Goal: Task Accomplishment & Management: Manage account settings

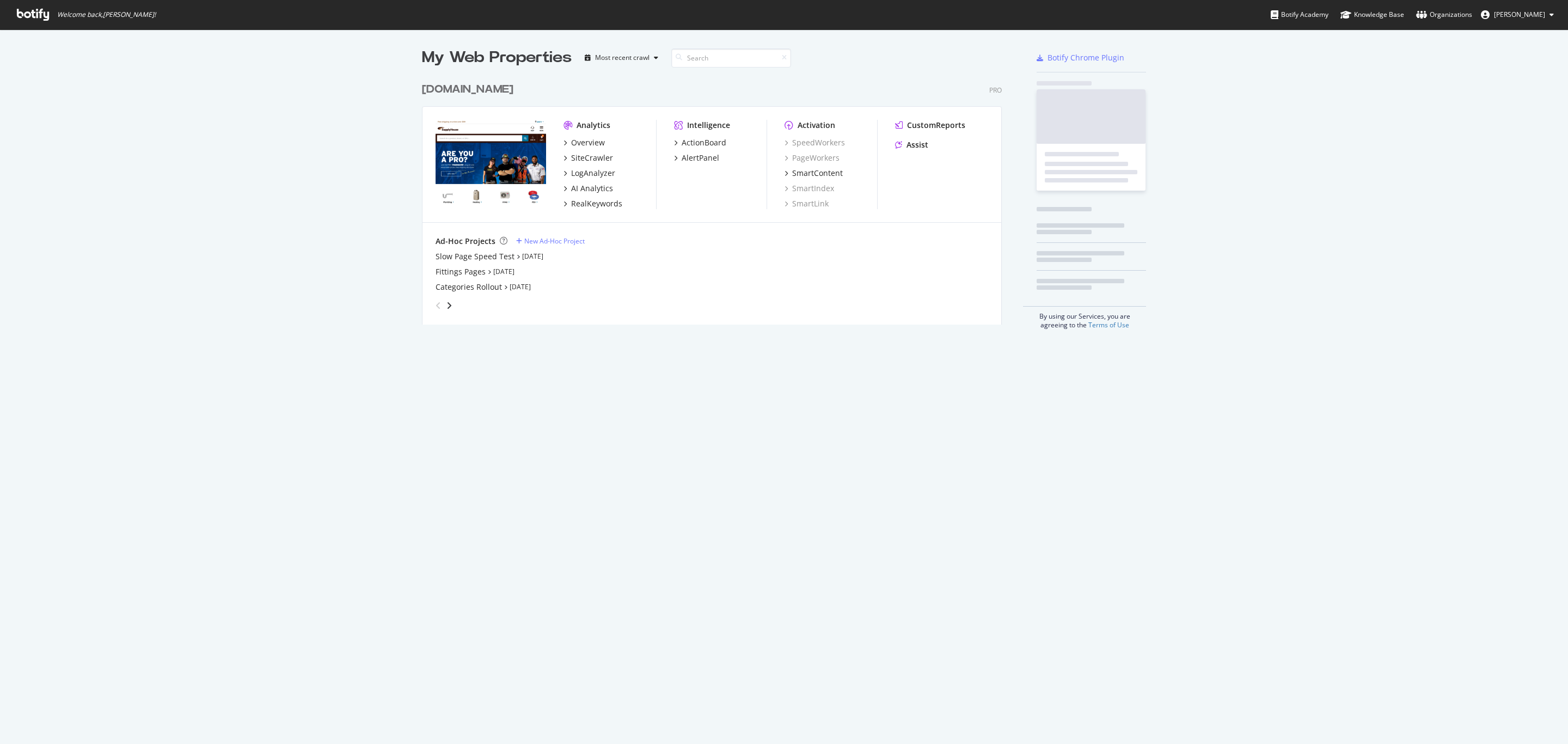
scroll to position [732, 1558]
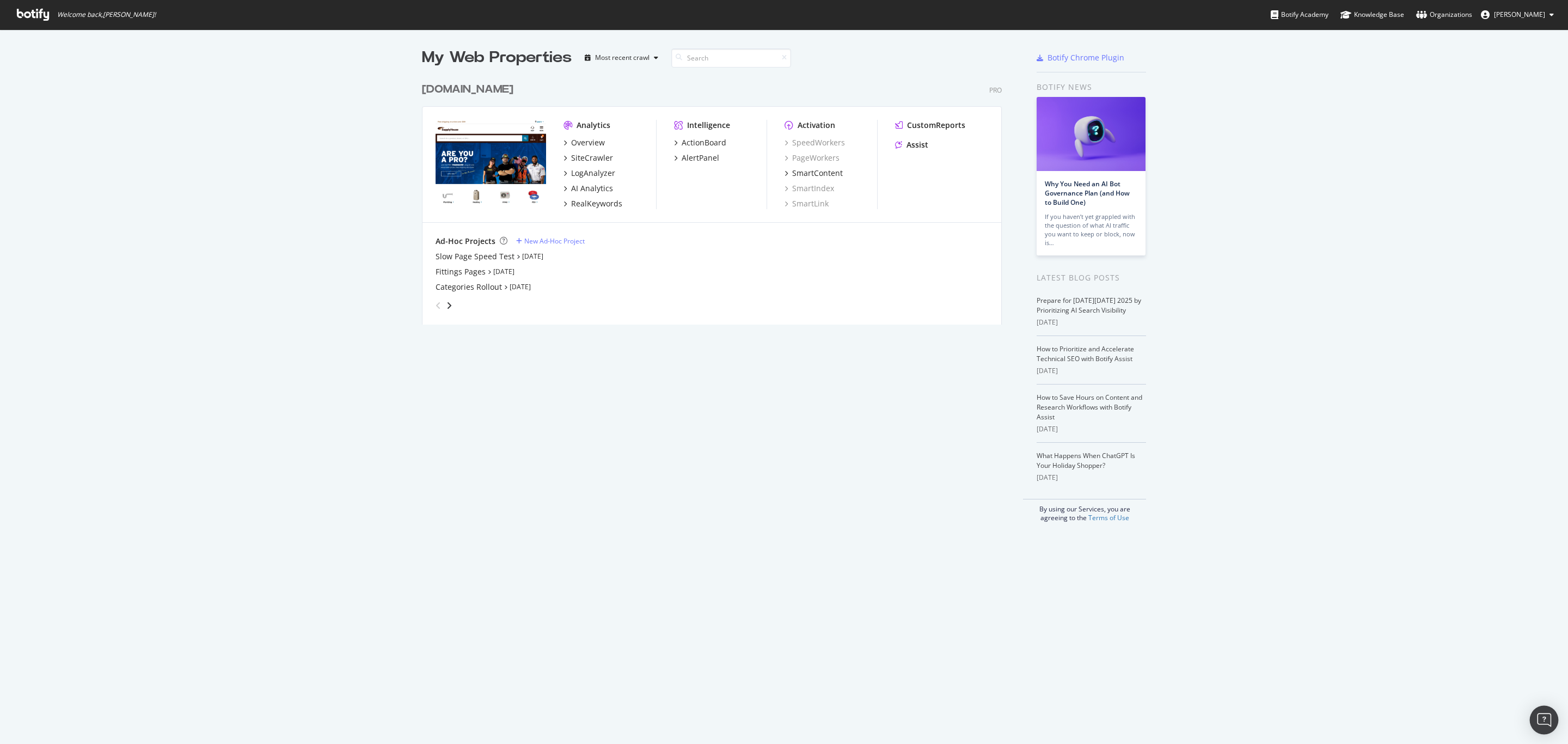
click at [1551, 726] on div "Open Intercom Messenger" at bounding box center [1544, 720] width 29 height 29
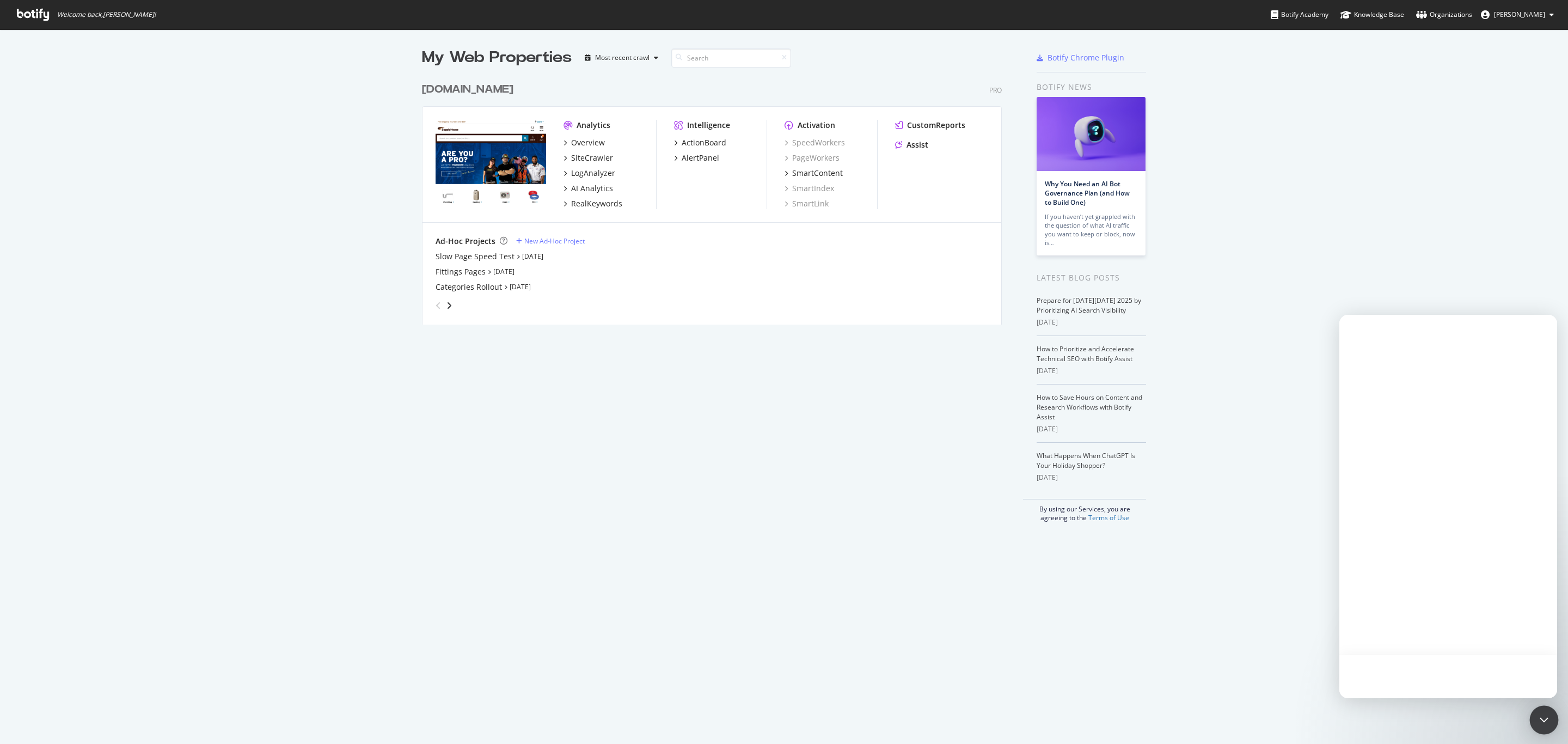
scroll to position [0, 0]
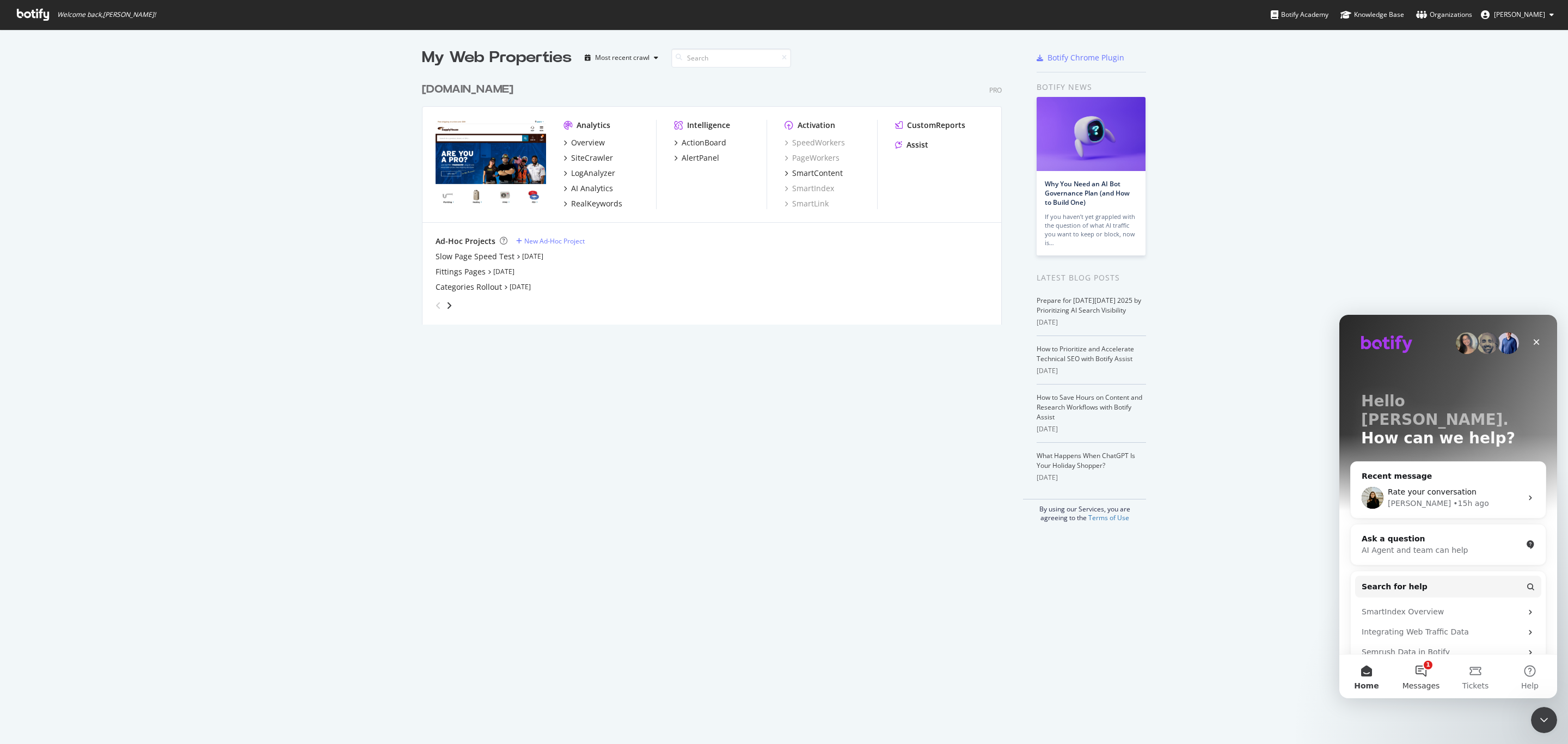
click at [1418, 660] on button "1 Messages" at bounding box center [1421, 676] width 55 height 44
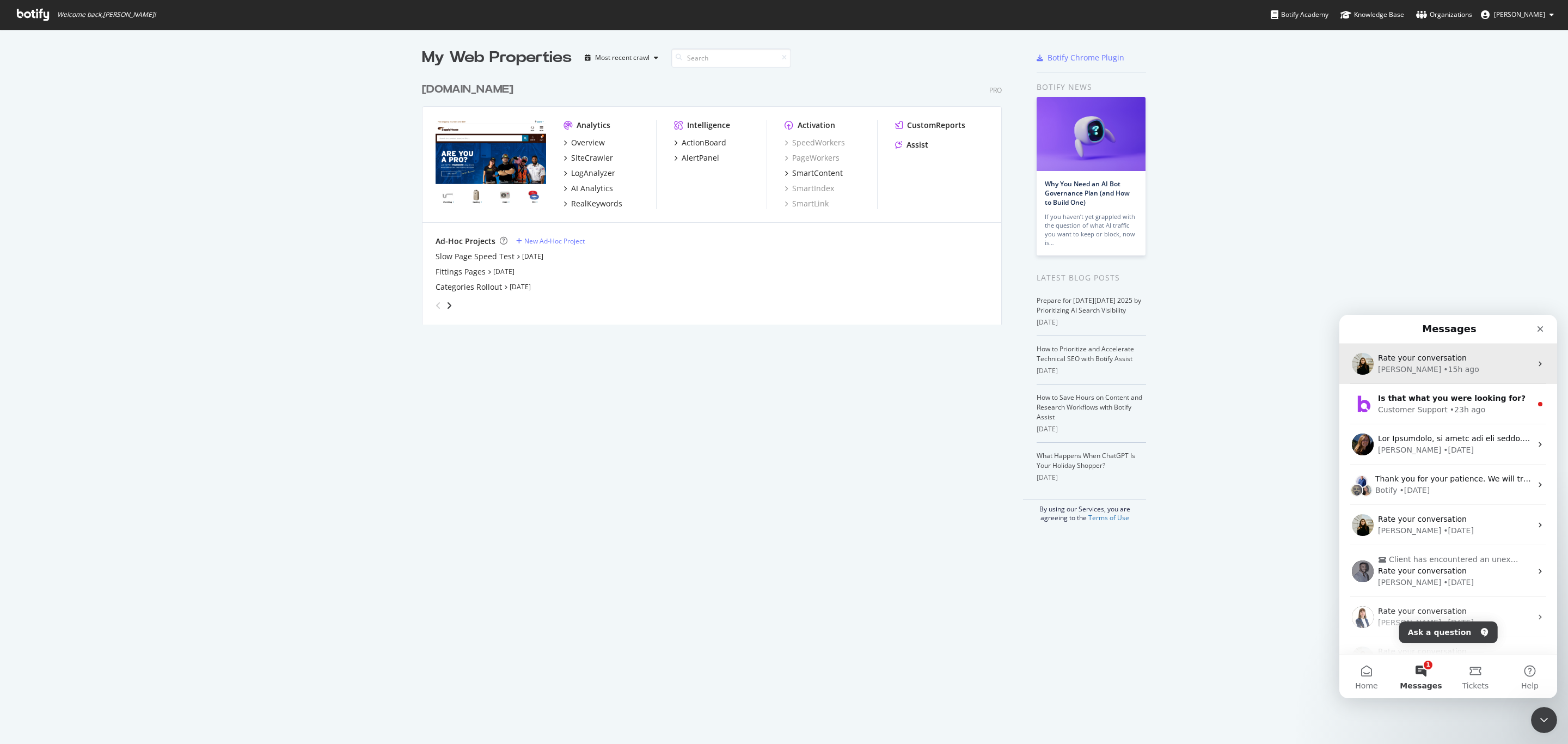
click at [1444, 369] on div "[PERSON_NAME] • 15h ago" at bounding box center [1455, 369] width 153 height 12
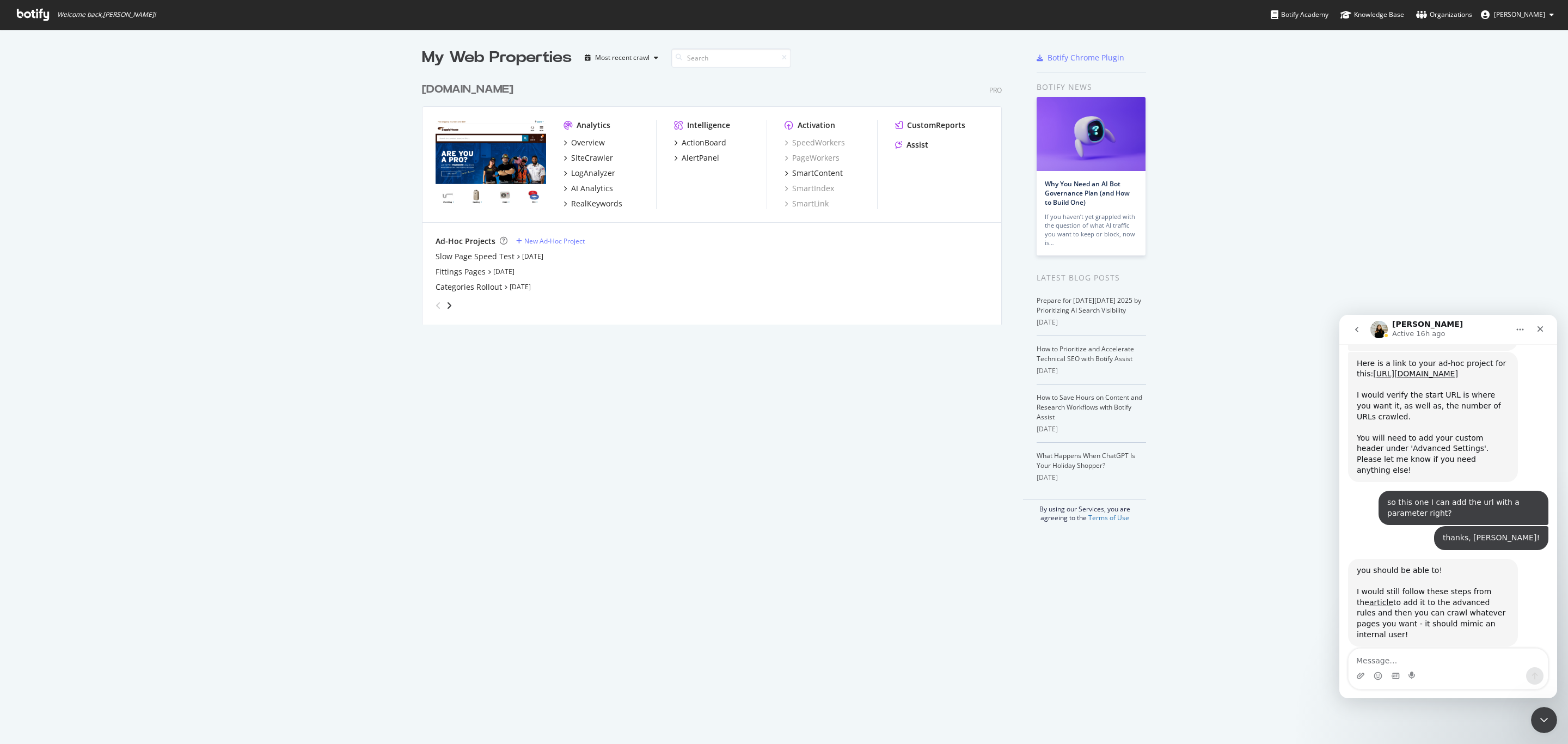
scroll to position [1766, 0]
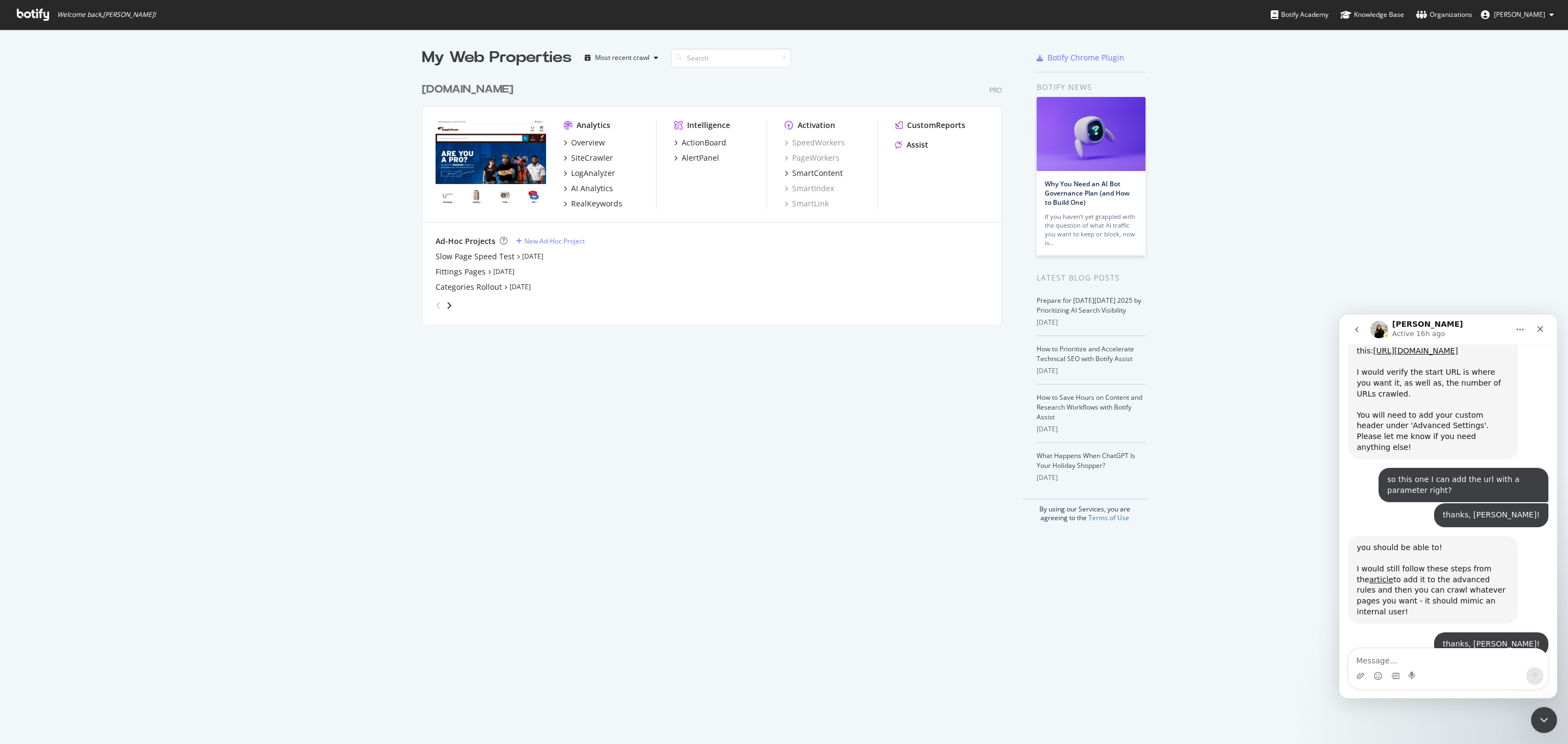
click at [1356, 334] on button "go back" at bounding box center [1357, 329] width 21 height 21
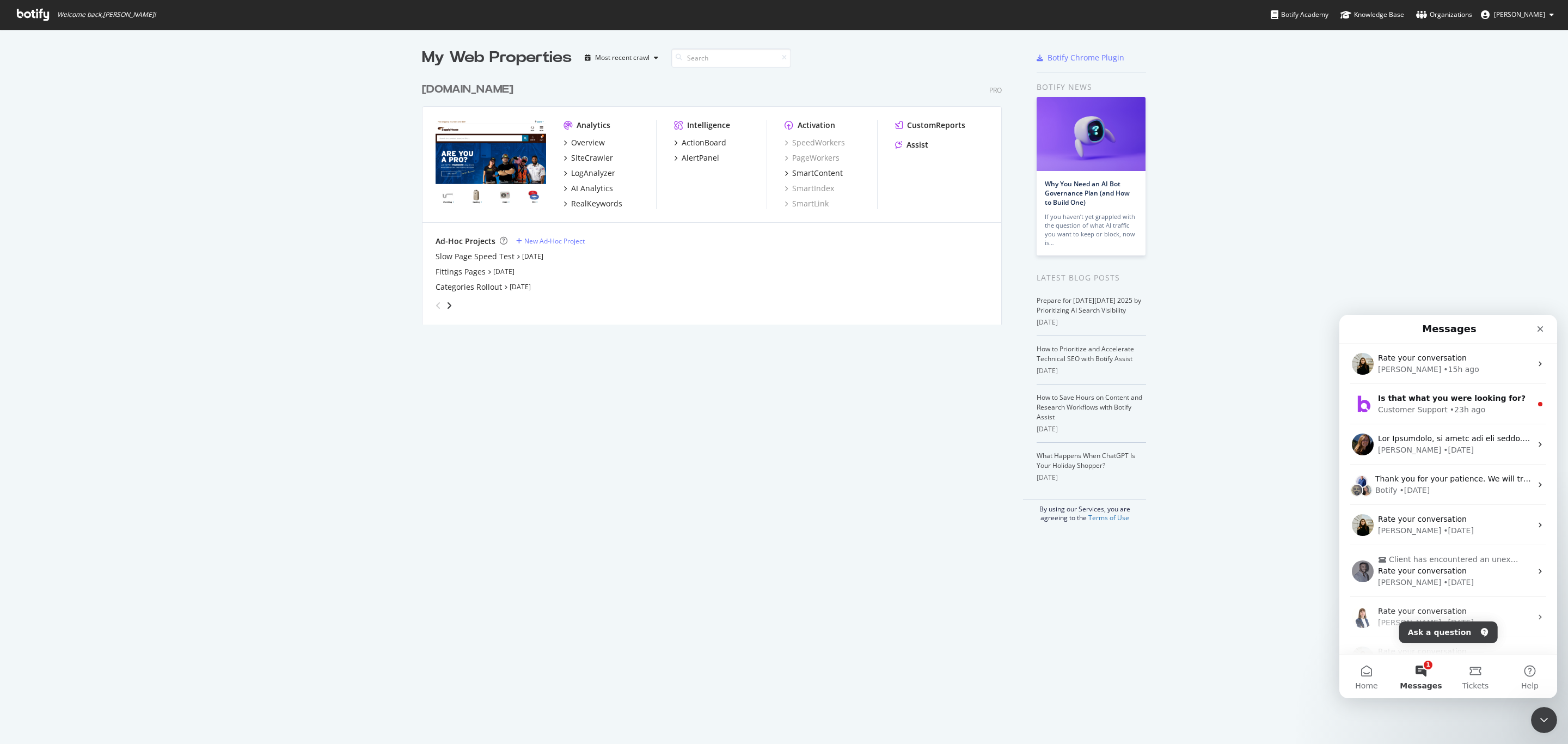
click at [1415, 664] on button "1 Messages" at bounding box center [1421, 676] width 55 height 44
click at [1419, 380] on div "Rate your conversation [PERSON_NAME] • 15h ago" at bounding box center [1448, 364] width 218 height 40
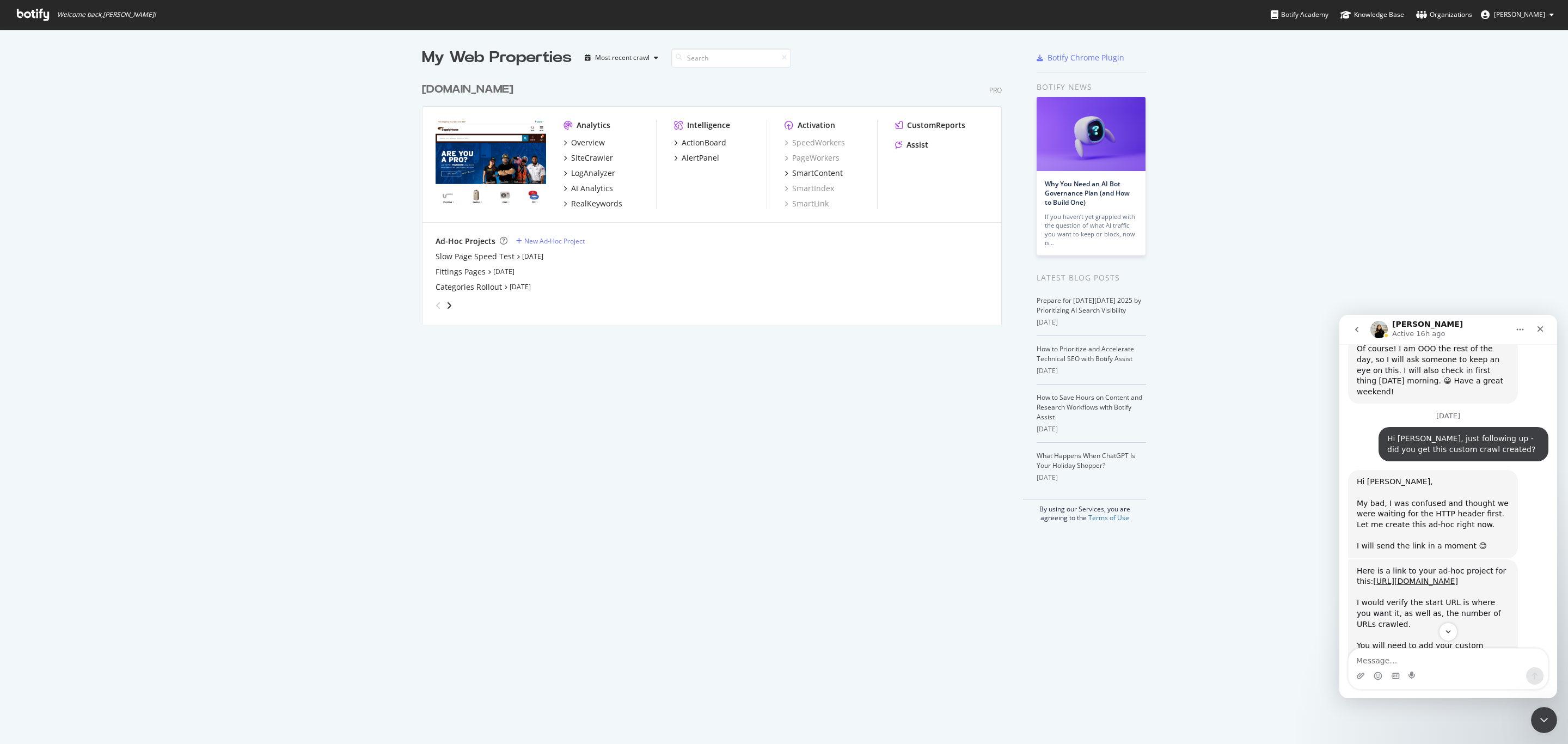
scroll to position [1521, 0]
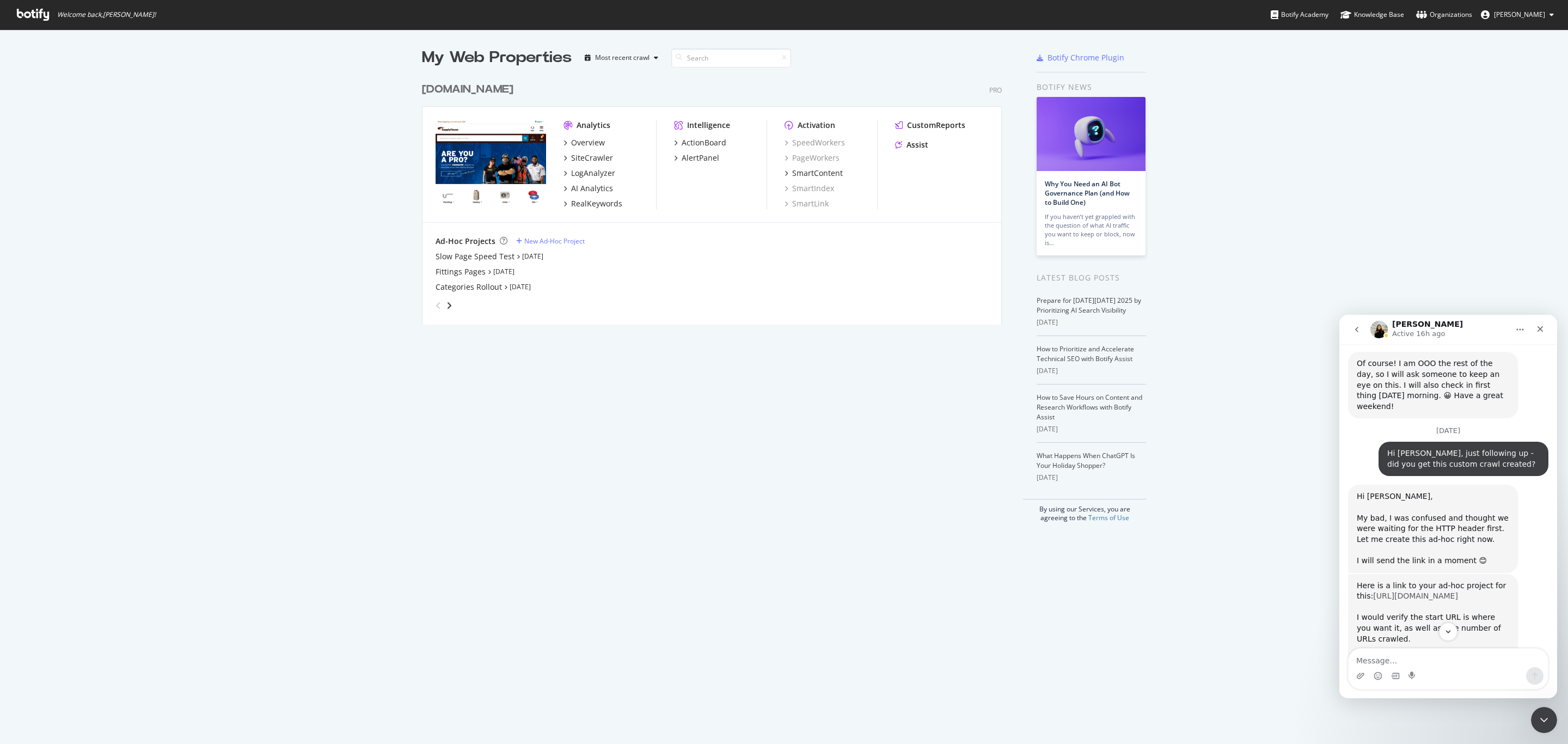
click at [1426, 591] on link "[URL][DOMAIN_NAME]" at bounding box center [1415, 596] width 85 height 9
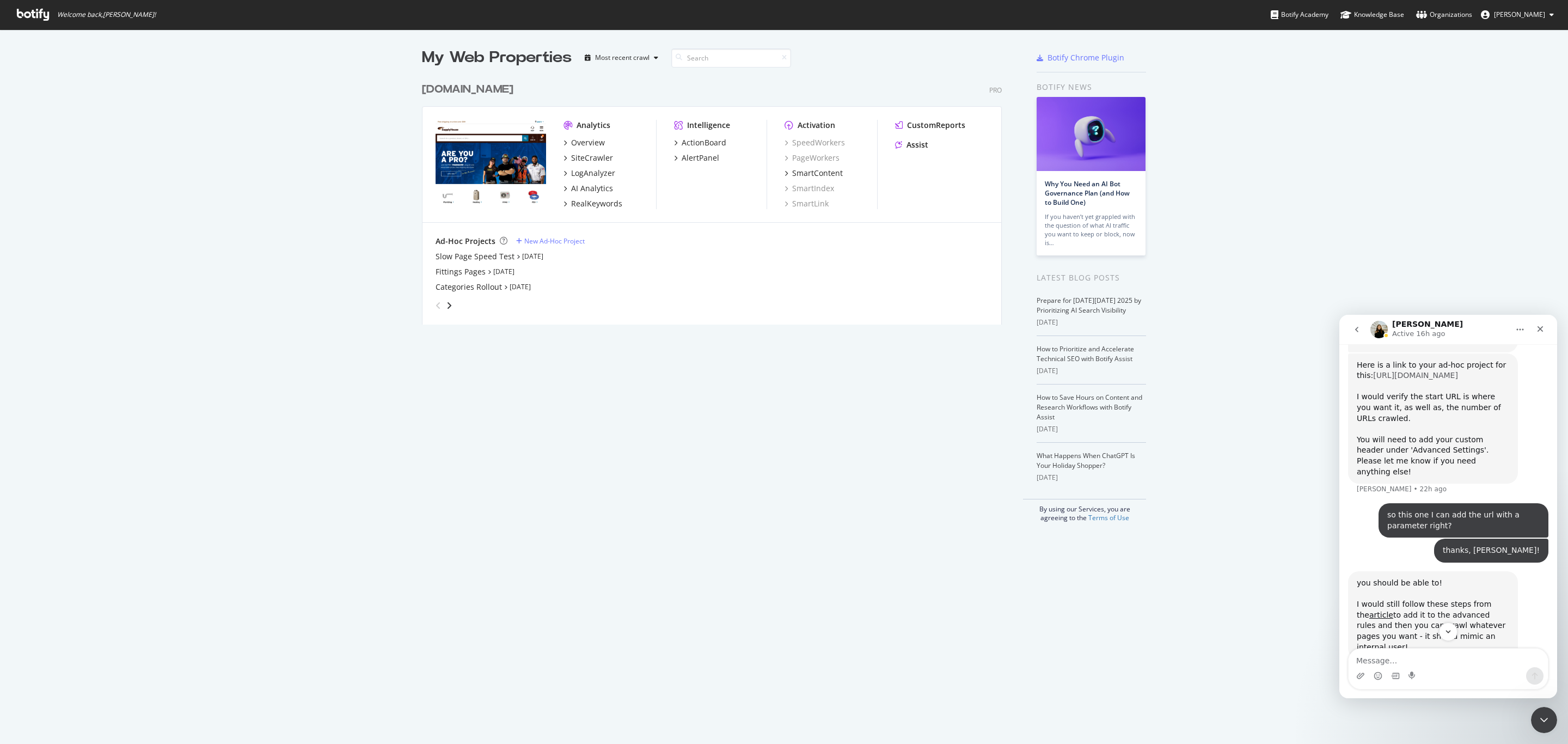
scroll to position [1766, 0]
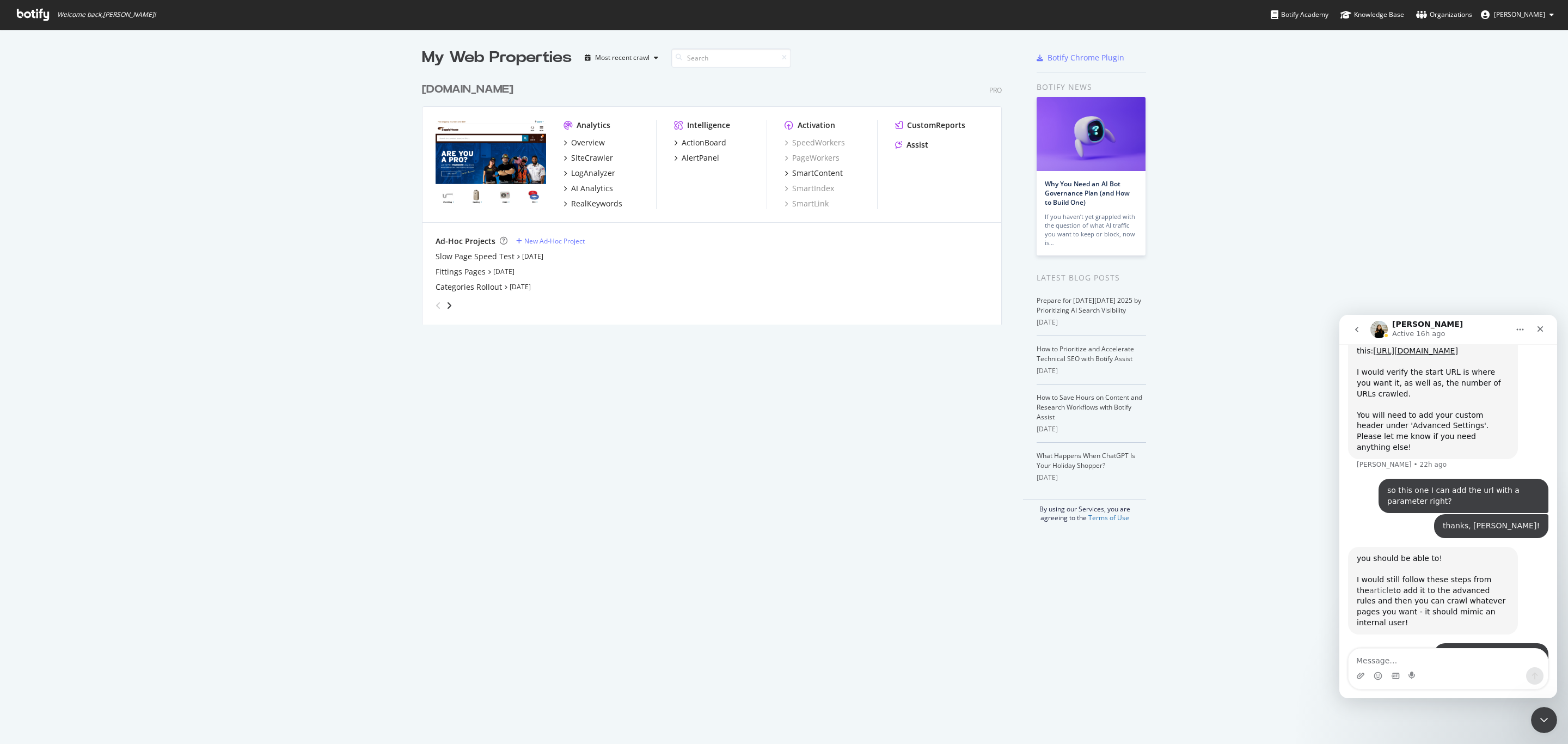
click at [1370, 586] on link "article" at bounding box center [1381, 590] width 24 height 9
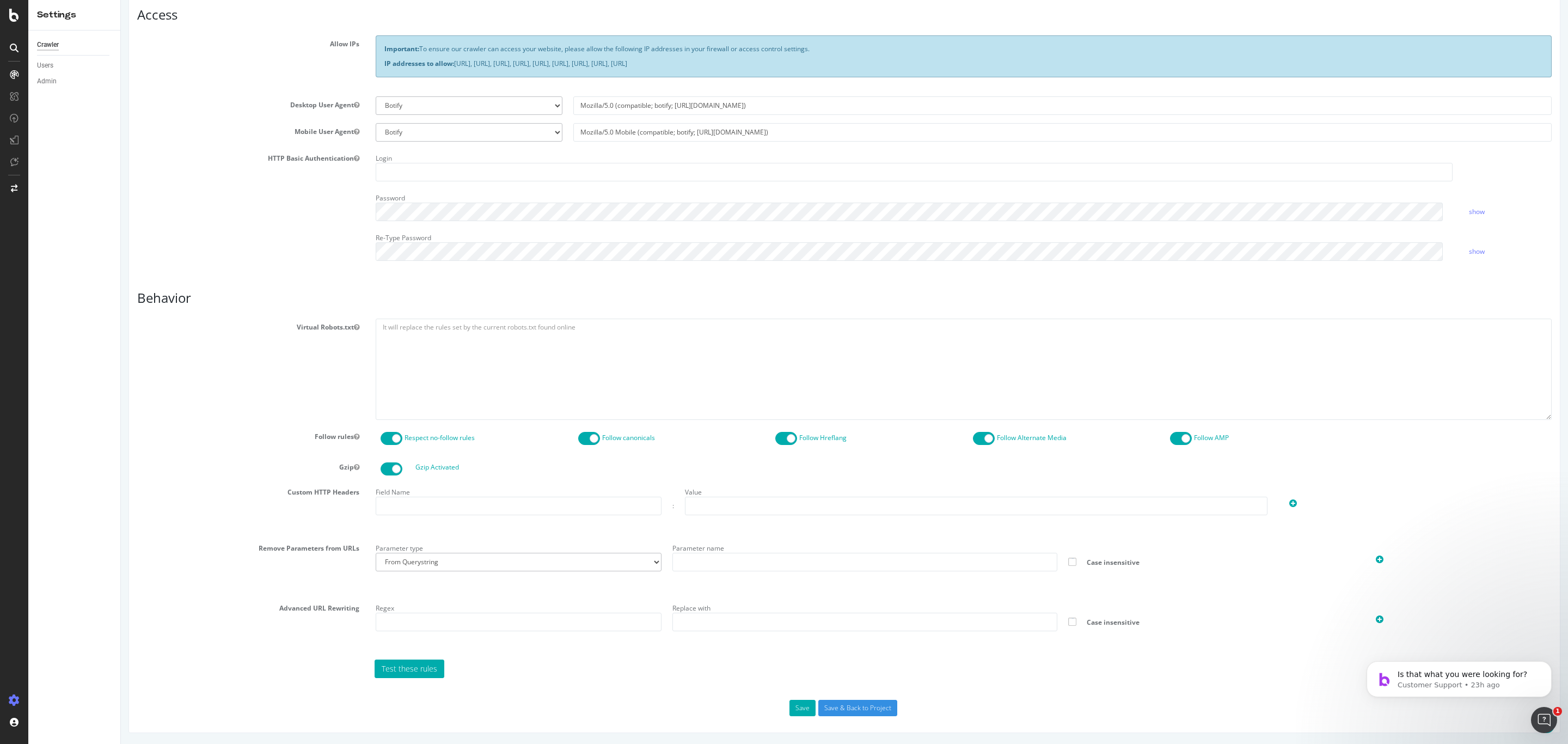
scroll to position [211, 0]
type input "[PERSON_NAME][EMAIL_ADDRESS][DOMAIN_NAME]"
click at [427, 496] on input "text" at bounding box center [519, 506] width 286 height 18
click at [422, 496] on input "text" at bounding box center [519, 506] width 286 height 18
click at [648, 496] on select "From Querystring From Semicolon" at bounding box center [519, 562] width 286 height 18
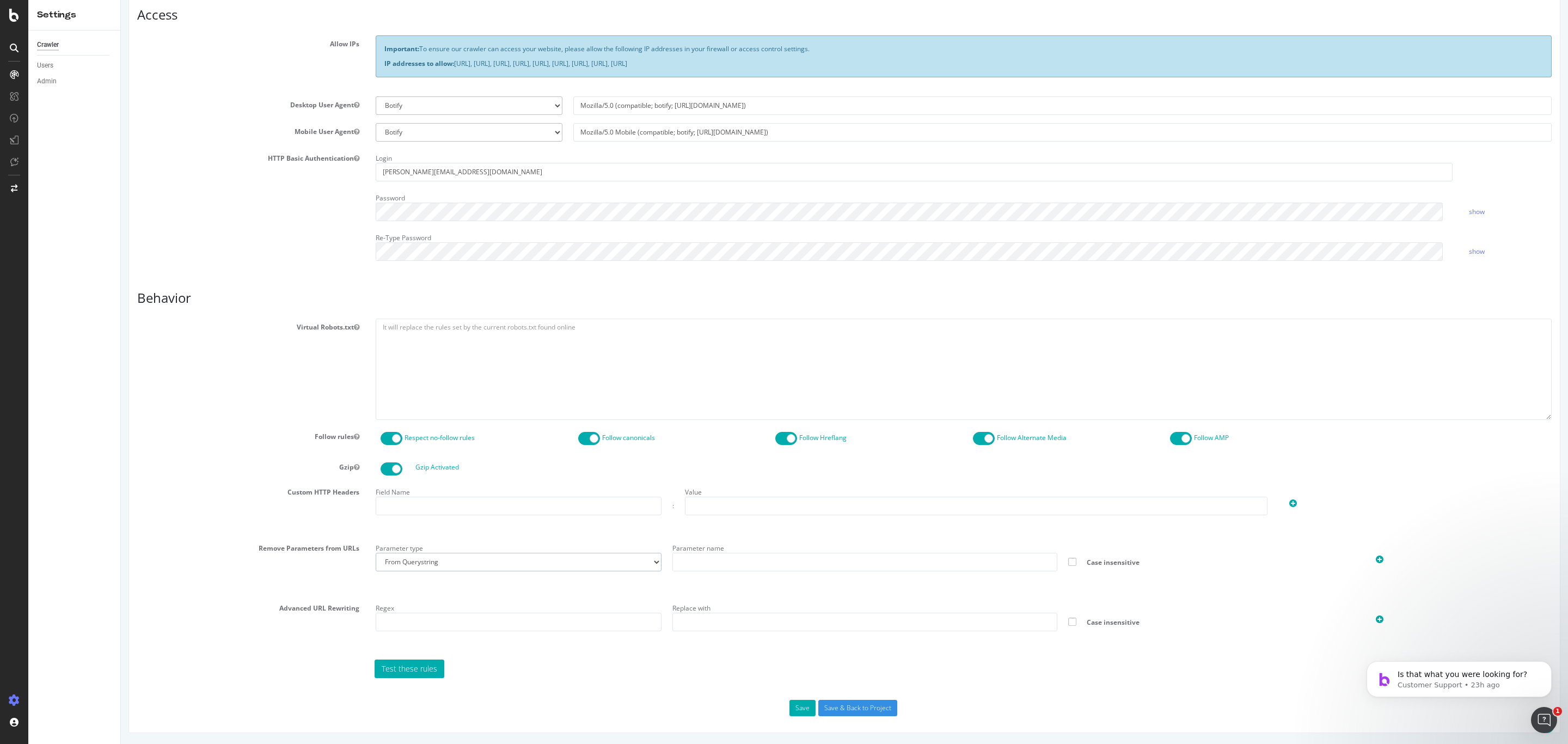
click at [648, 496] on select "From Querystring From Semicolon" at bounding box center [519, 562] width 286 height 18
click at [695, 496] on input "text" at bounding box center [865, 562] width 385 height 18
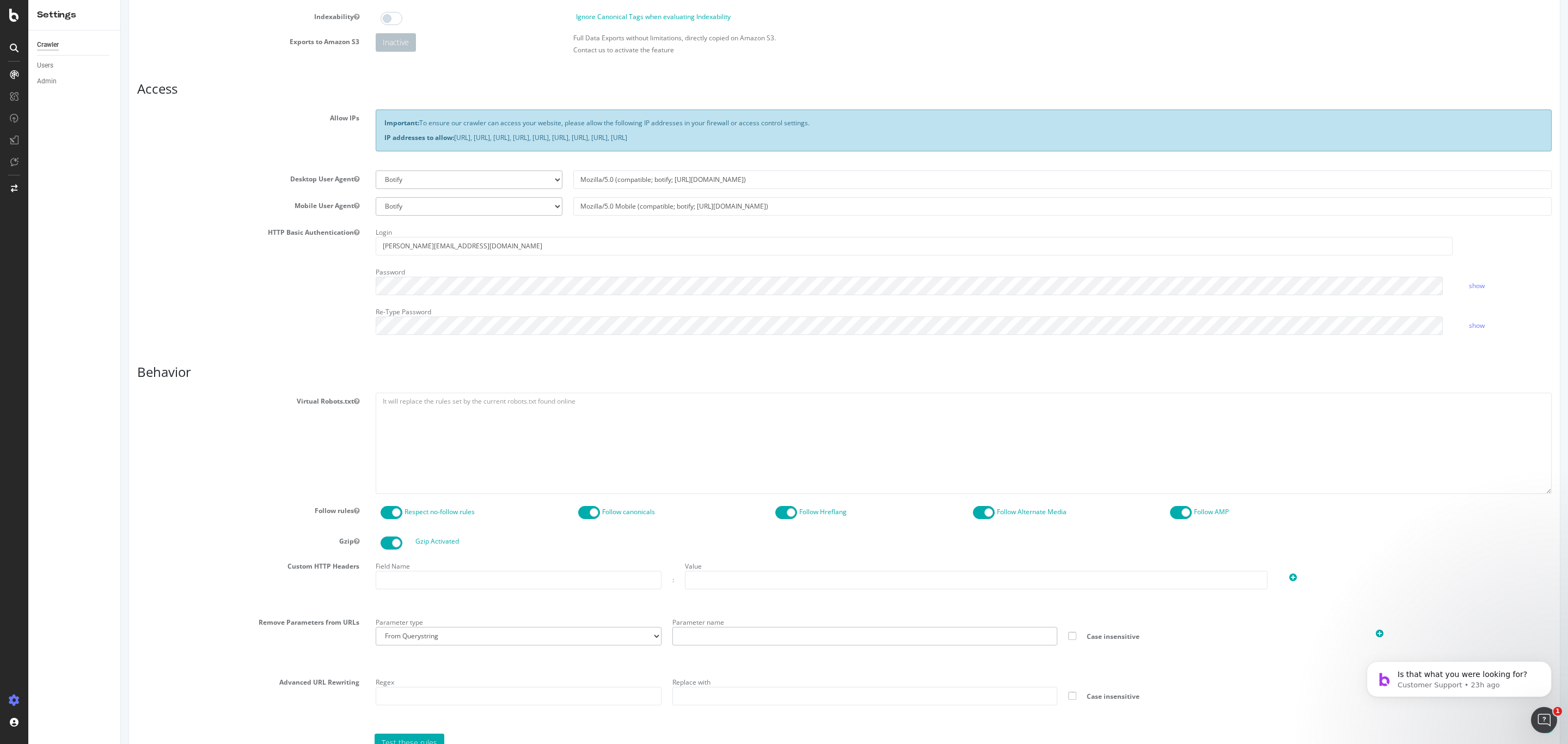
scroll to position [163, 0]
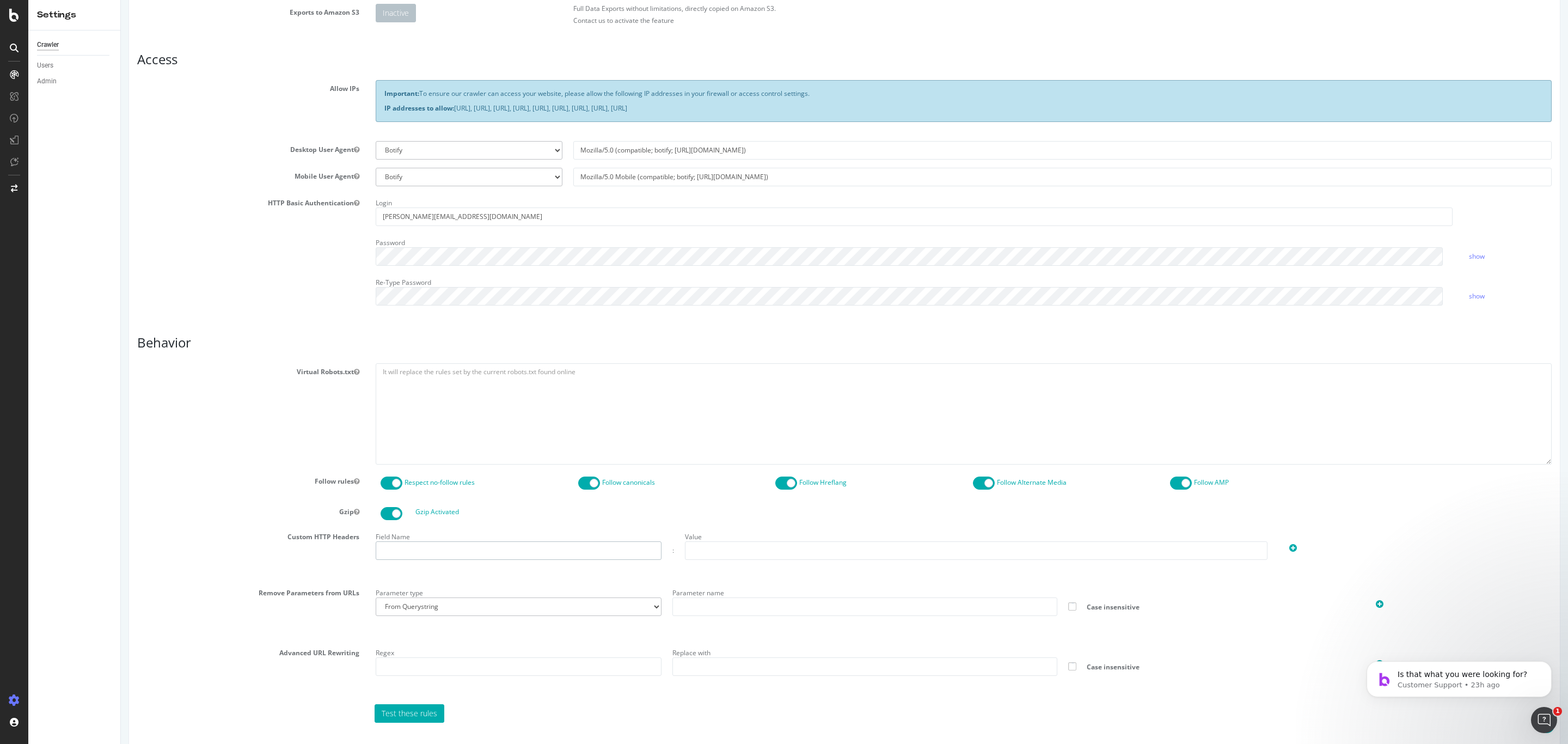
click at [458, 496] on input "text" at bounding box center [519, 551] width 286 height 18
type input "Cookie"
click at [726, 496] on input "text" at bounding box center [976, 551] width 583 height 18
click at [810, 496] on input "JSESSIONID=74E1935BF8852719BE" at bounding box center [976, 551] width 583 height 18
type input "JSESSIONID=74E1935BF8852719BE7B55B55B5E5F09A0.6.JVM1; Path=/"
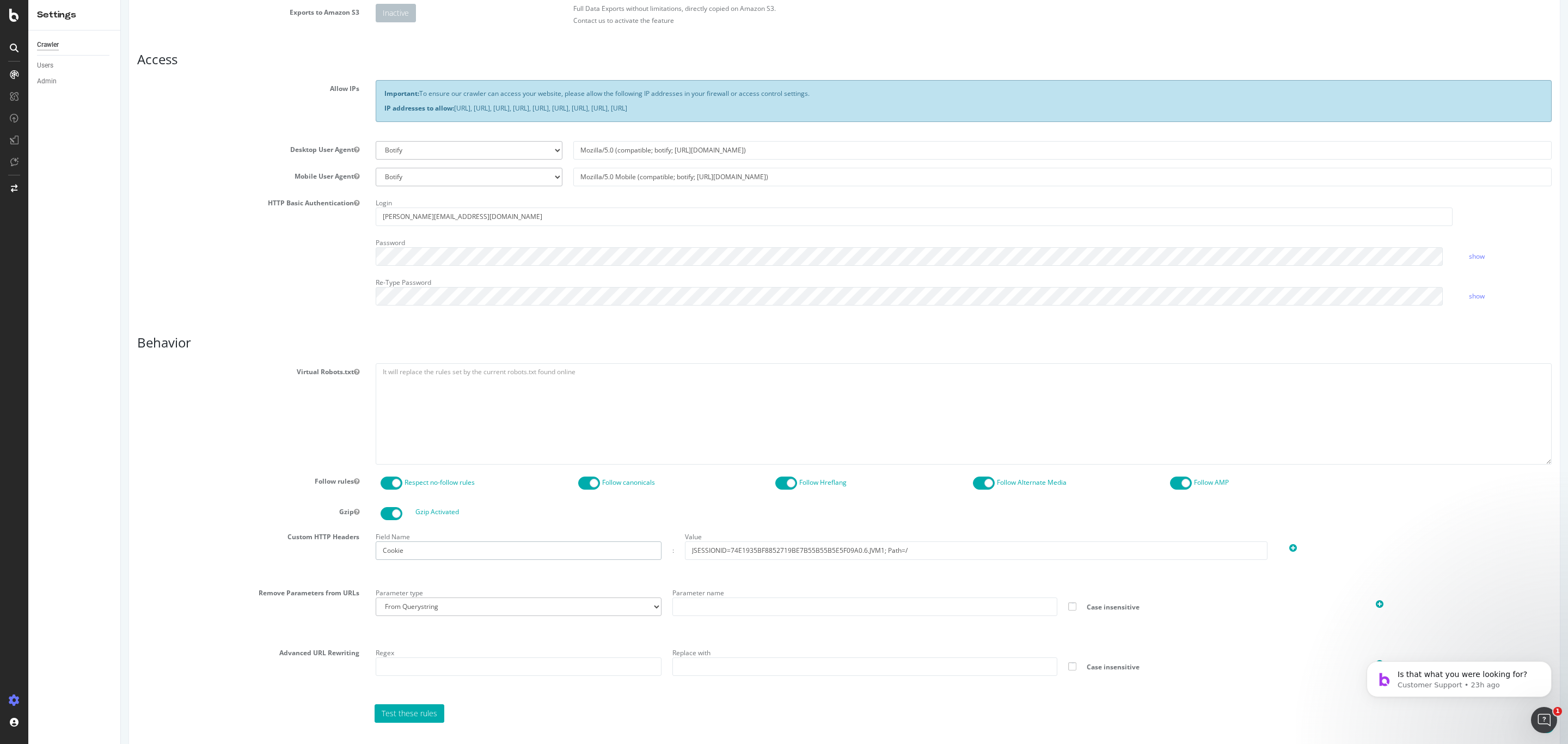
click at [503, 496] on input "Cookie" at bounding box center [519, 551] width 286 height 18
click at [774, 496] on input "JSESSIONID=74E1935BF8852719BE7B55B55B5E5F09A0.6.JVM1; Path=/" at bounding box center [976, 551] width 583 height 18
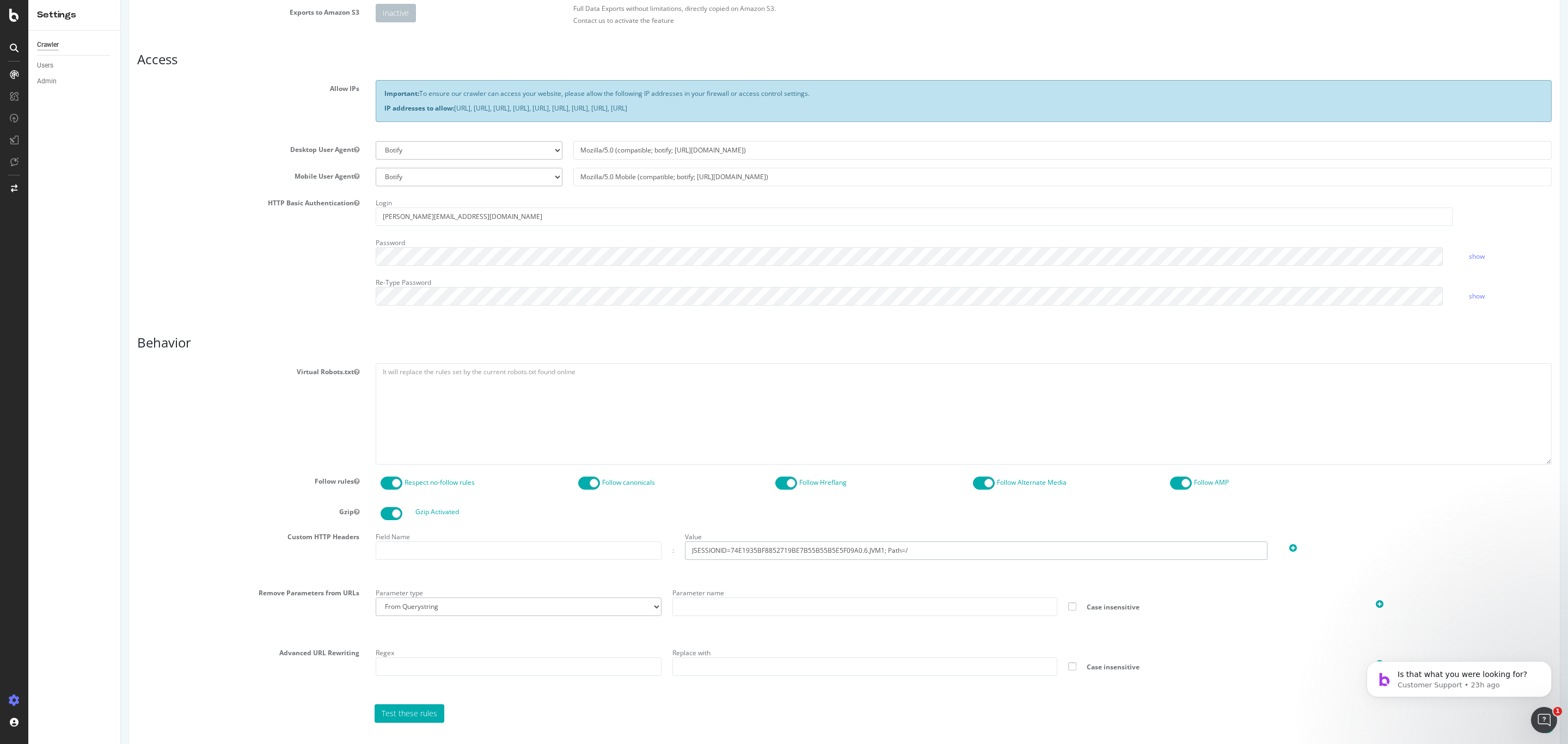
click at [774, 496] on input "JSESSIONID=74E1935BF8852719BE7B55B55B5E5F09A0.6.JVM1; Path=/" at bounding box center [976, 551] width 583 height 18
type input "true"
click at [535, 496] on input "text" at bounding box center [519, 551] width 286 height 18
click at [467, 496] on input "text" at bounding box center [519, 551] width 286 height 18
paste input "fittingsFinder"
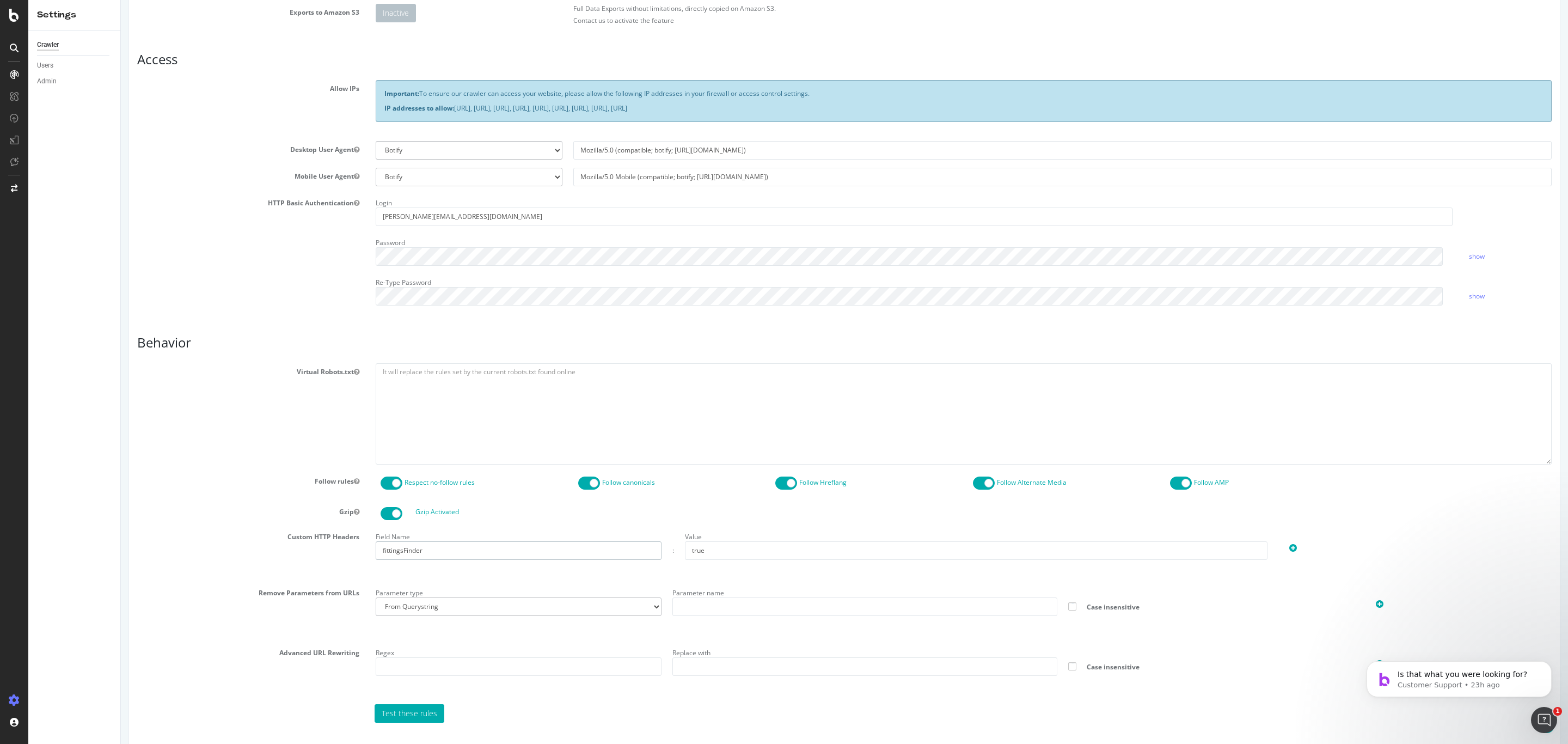
click at [381, 496] on input "fittingsFinder" at bounding box center [519, 551] width 286 height 18
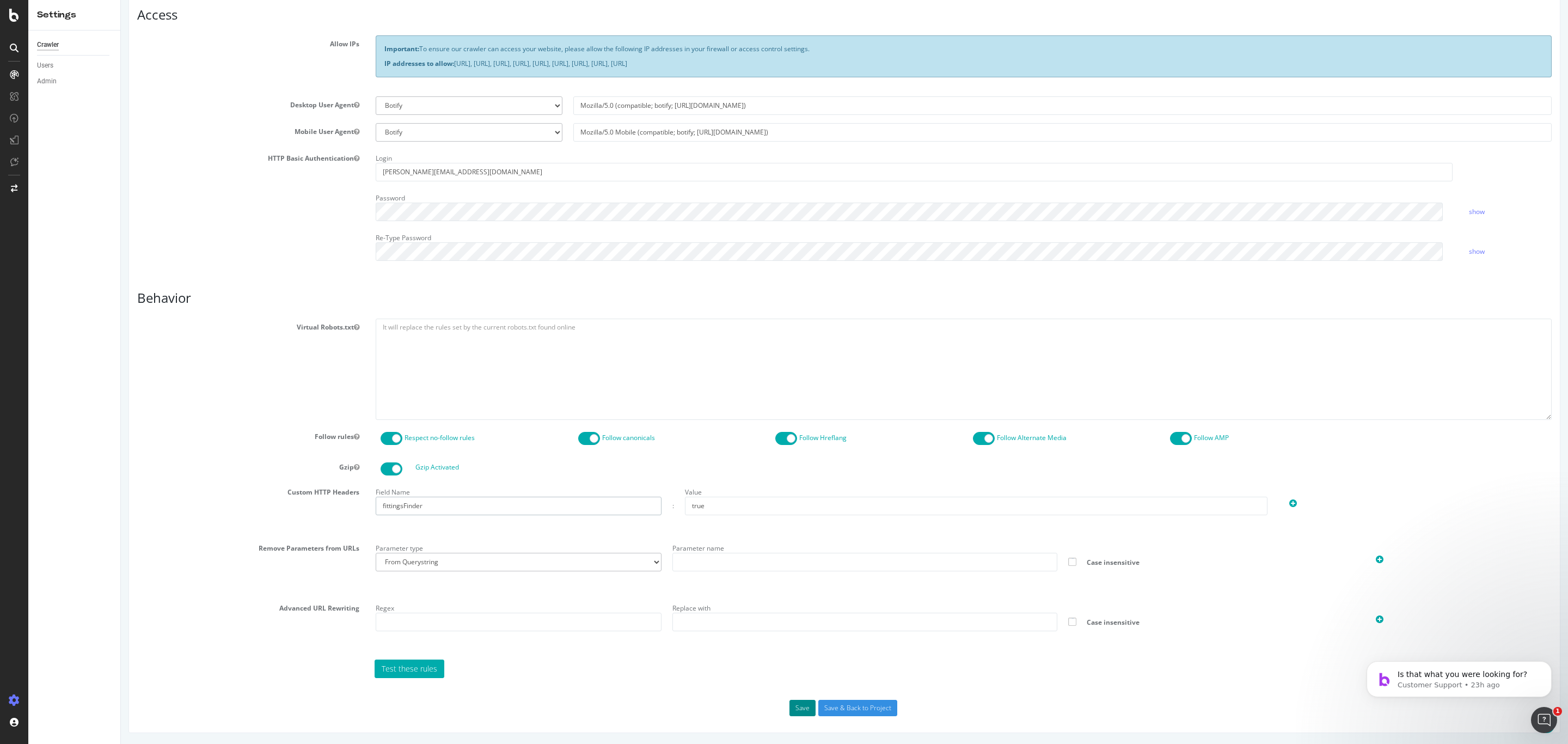
type input "fittingsFinder"
click at [789, 496] on button "Save" at bounding box center [802, 708] width 26 height 17
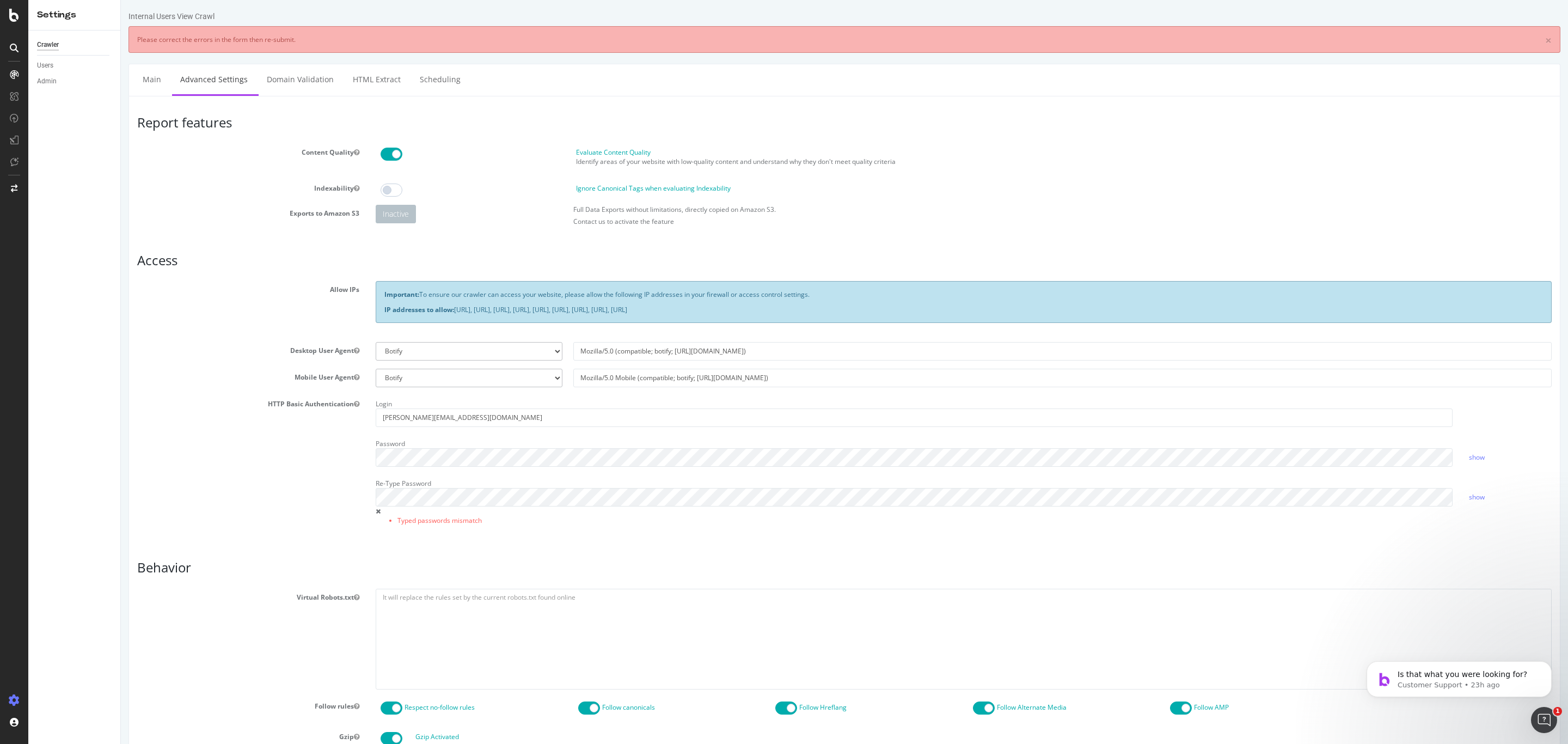
scroll to position [0, 0]
click at [515, 496] on div "Re-Type Password Typed passwords mismatch" at bounding box center [914, 502] width 1093 height 56
click at [293, 449] on div "HTTP Basic Authentication Login alejandrar@supplyhouse.com Password show Re-Typ…" at bounding box center [844, 467] width 1431 height 144
click at [917, 496] on div "Report features Content Quality Evaluate Content Quality Identify areas of your…" at bounding box center [844, 551] width 1415 height 871
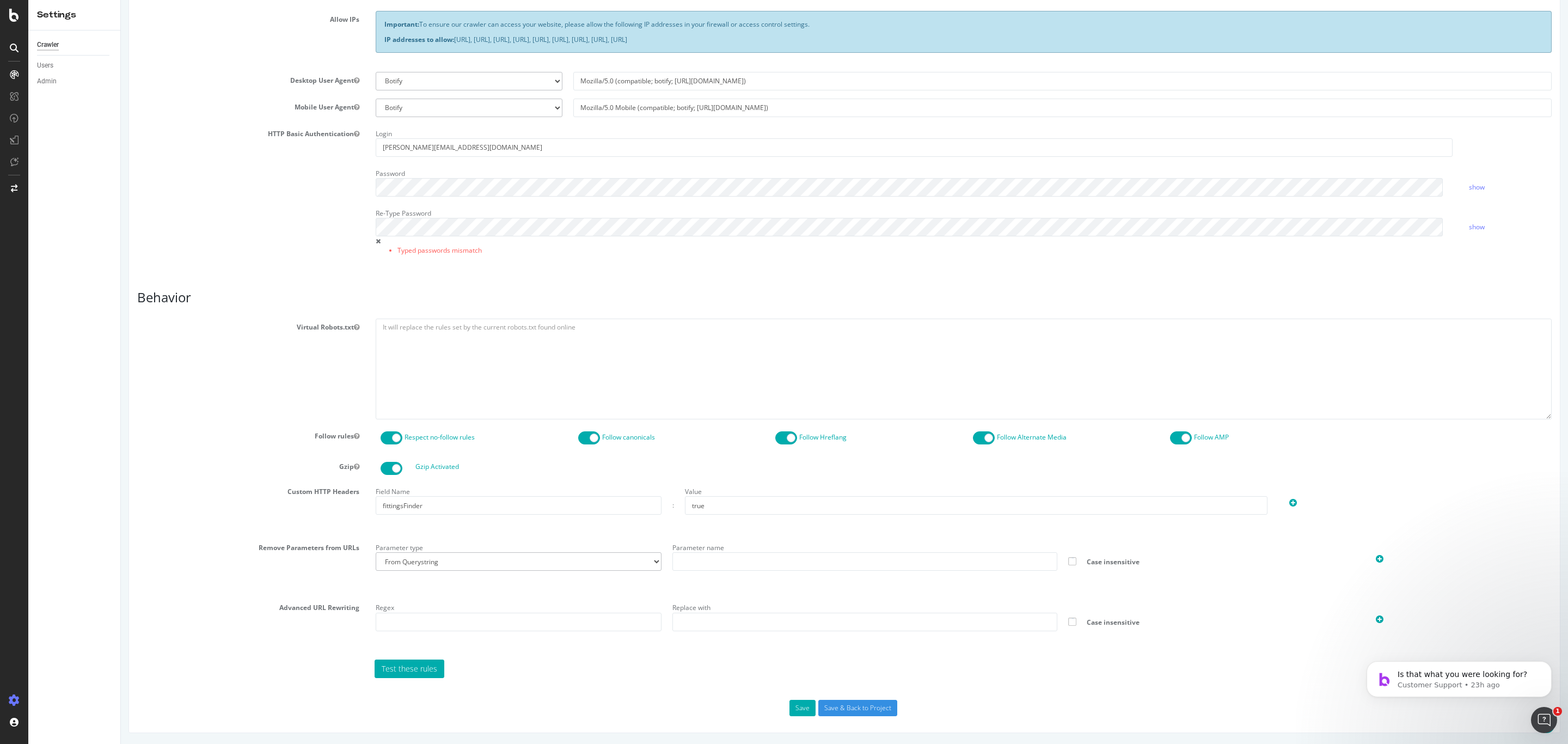
scroll to position [273, 0]
click at [789, 496] on button "Save" at bounding box center [802, 708] width 26 height 17
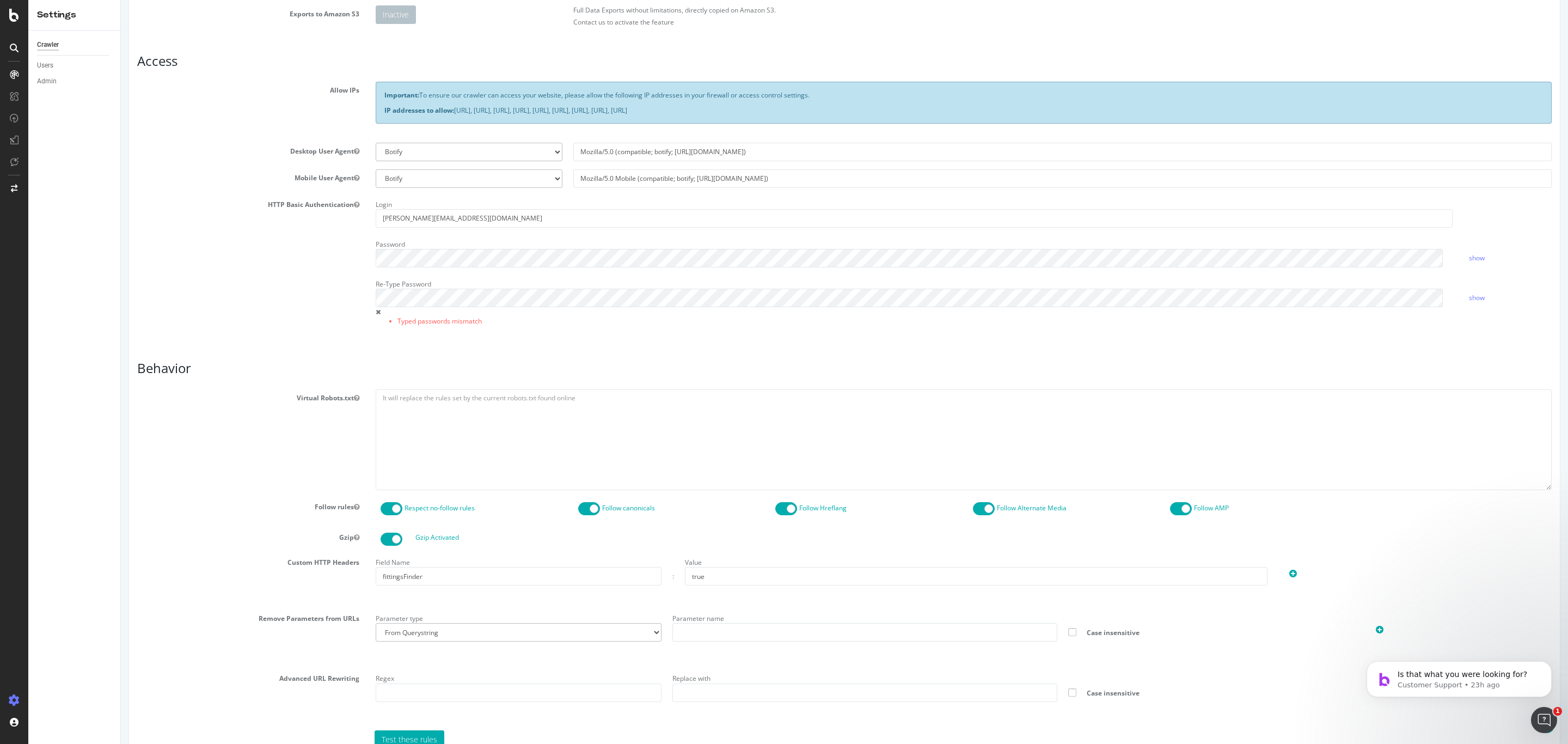
scroll to position [200, 0]
